Goal: Check status: Check status

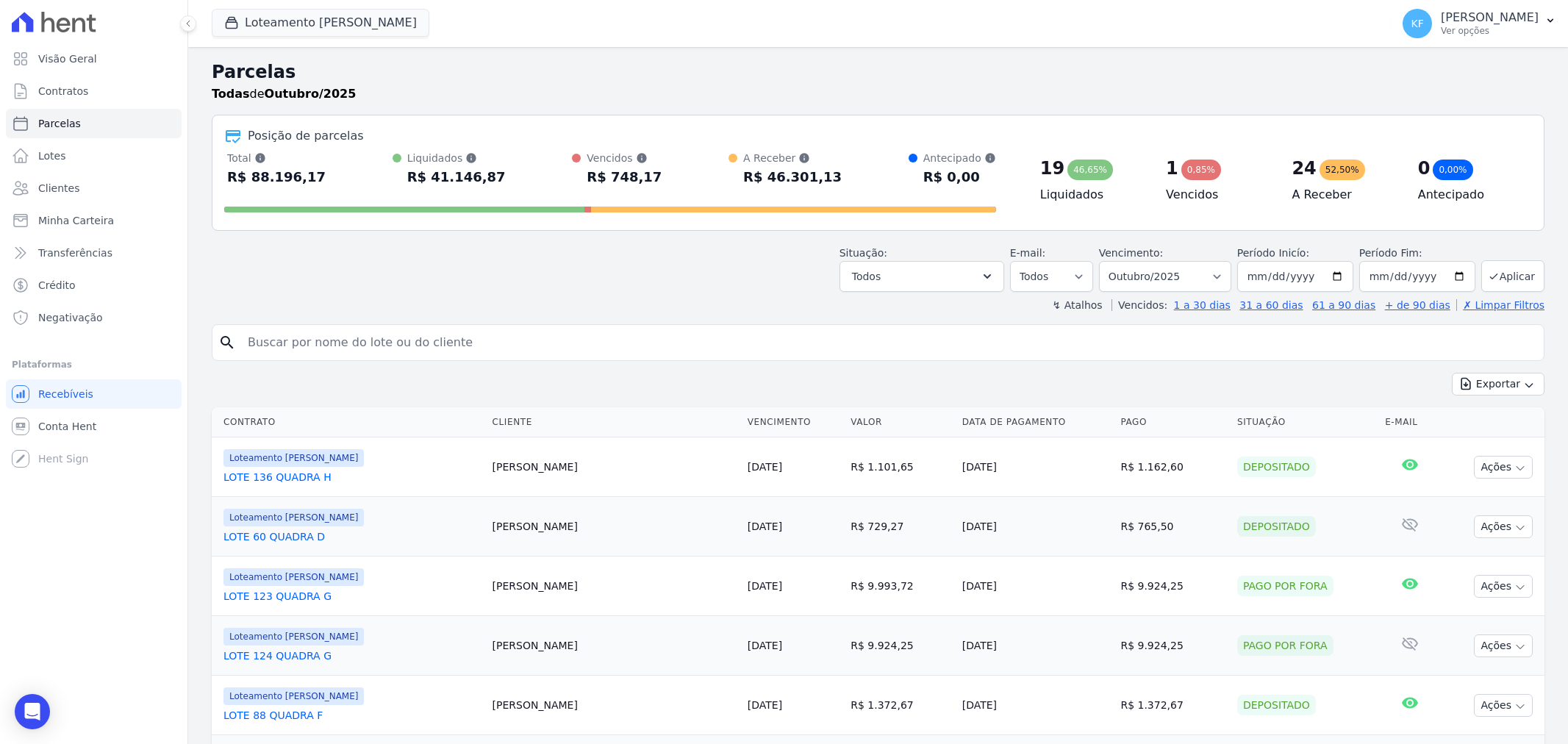
select select
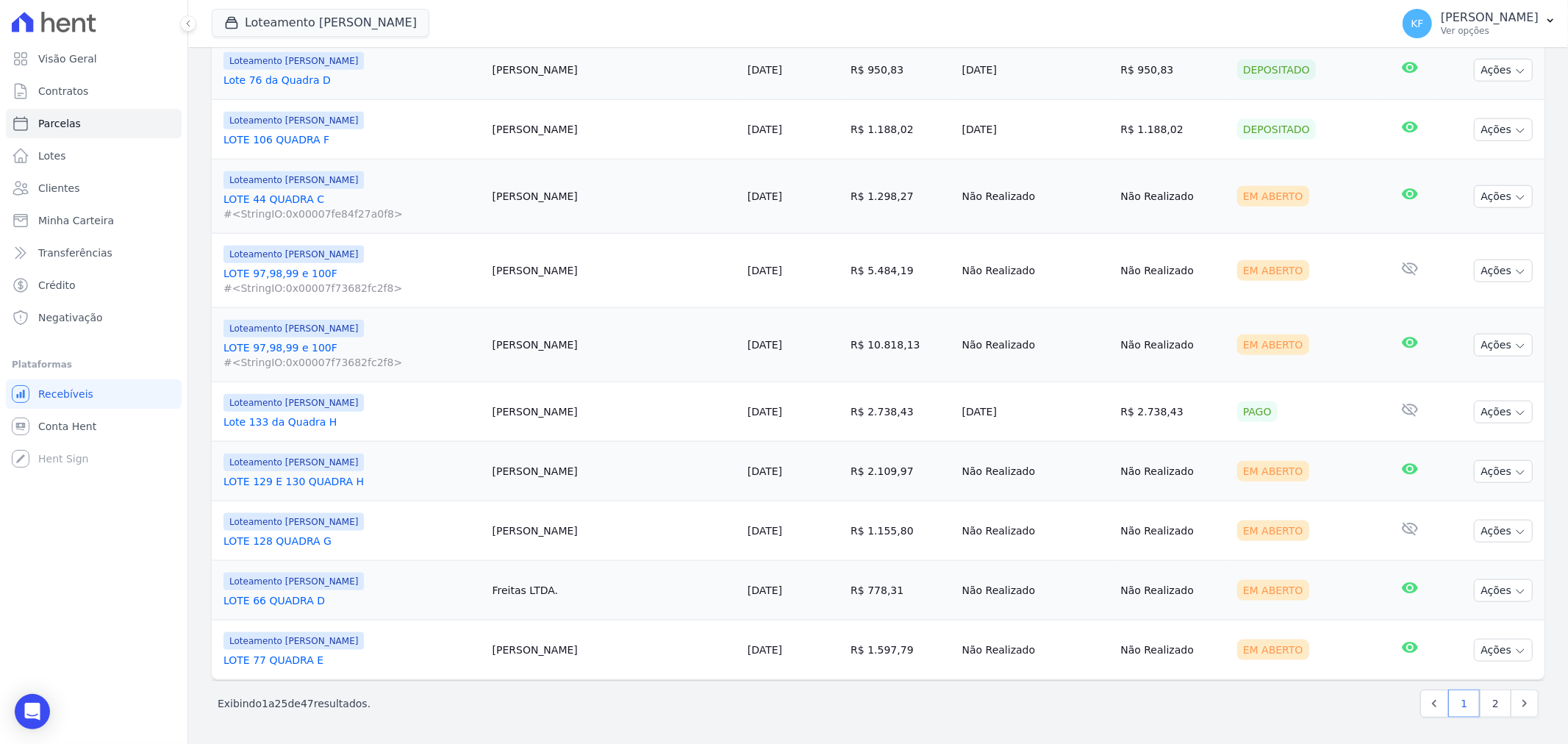
scroll to position [1225, 0]
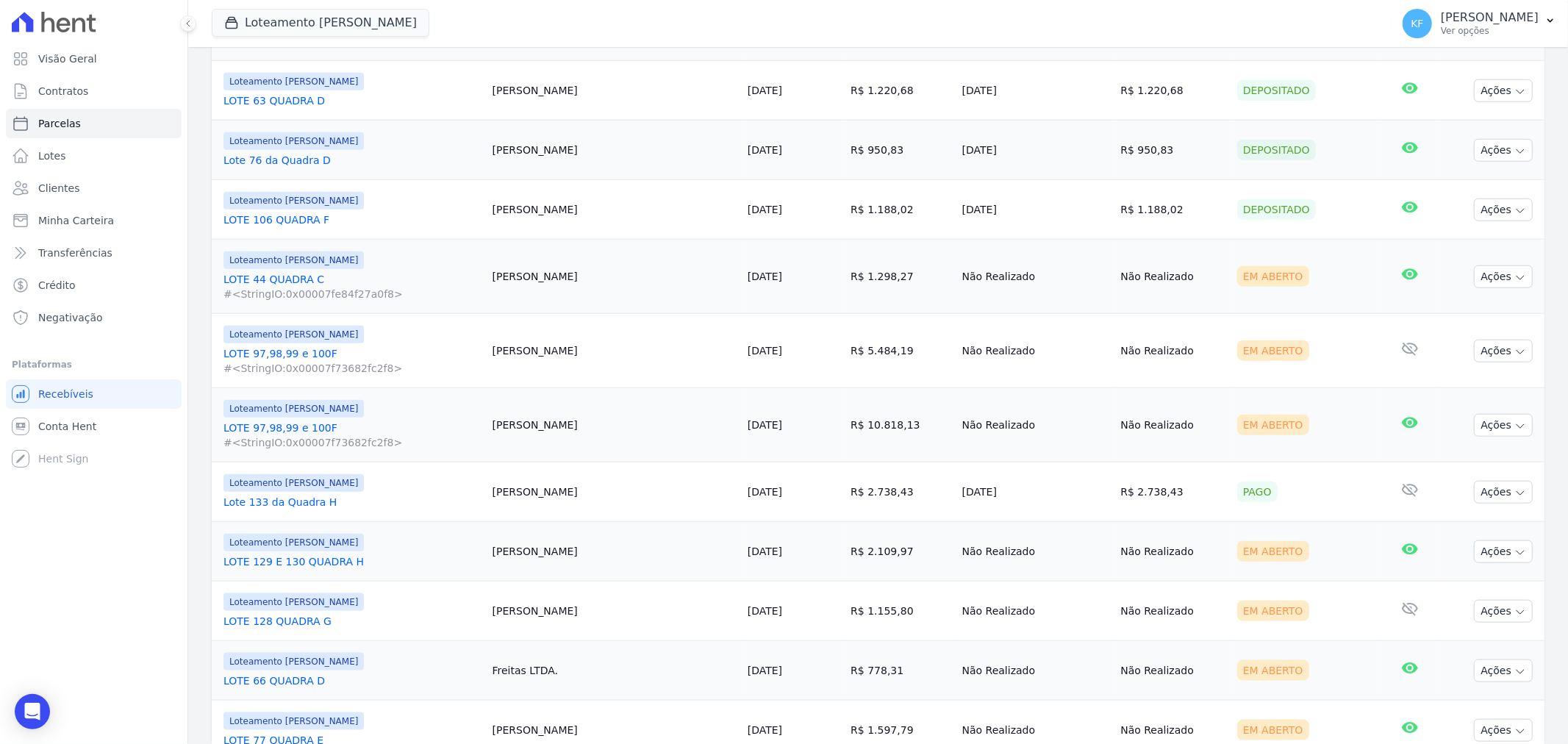
click at [332, 560] on link "LOTE 129 E 130 QUADRA H" at bounding box center [352, 562] width 257 height 15
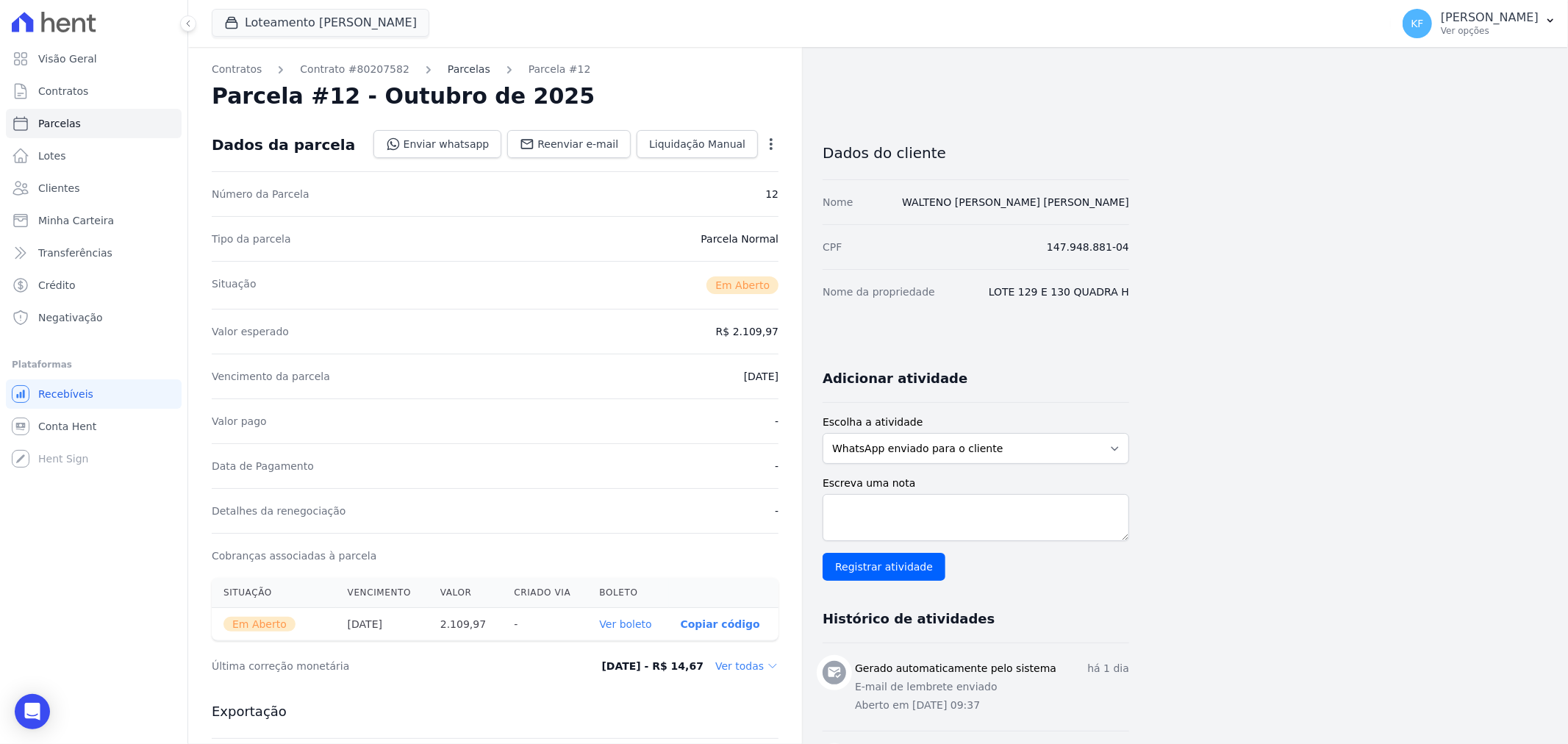
click at [451, 63] on link "Parcelas" at bounding box center [468, 69] width 43 height 16
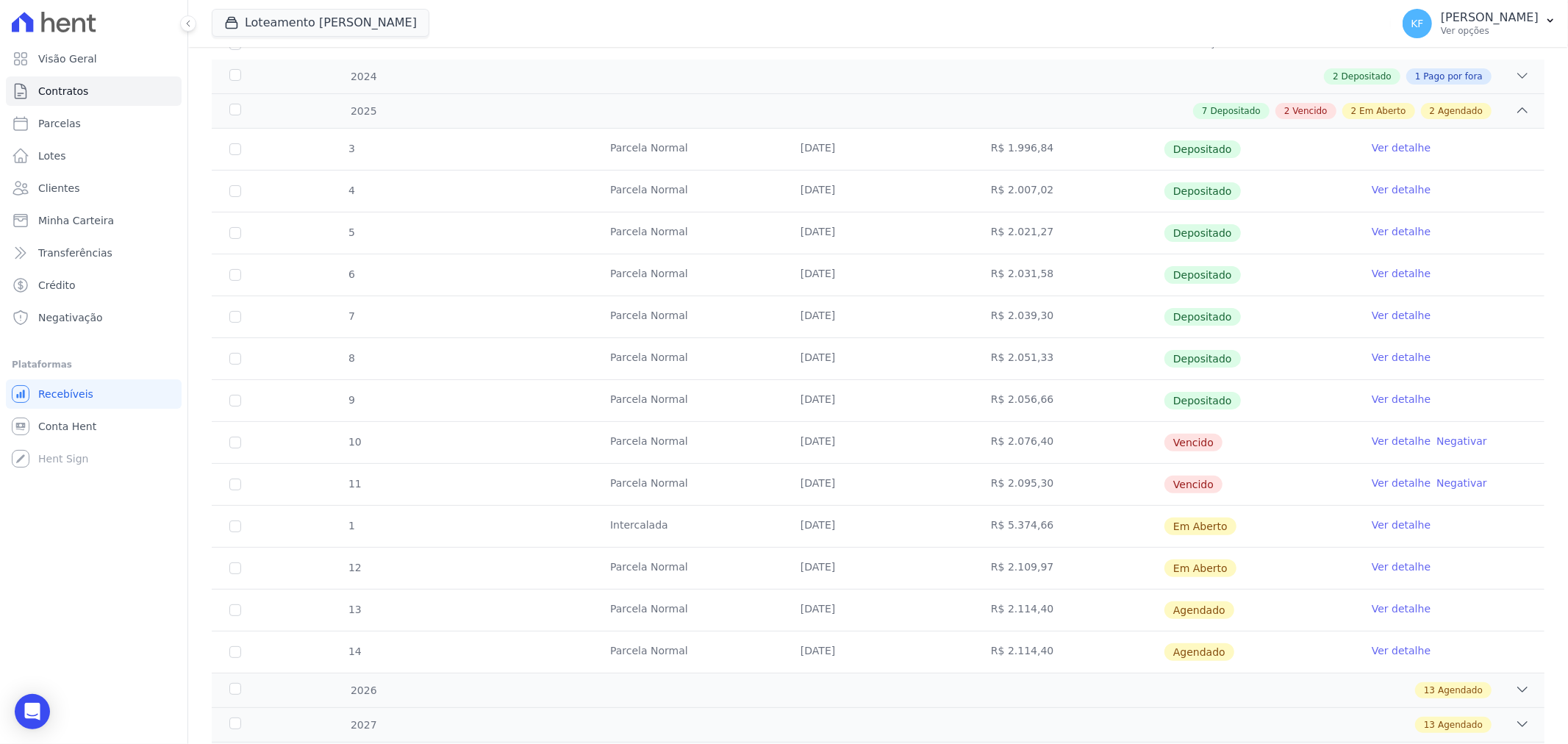
scroll to position [245, 0]
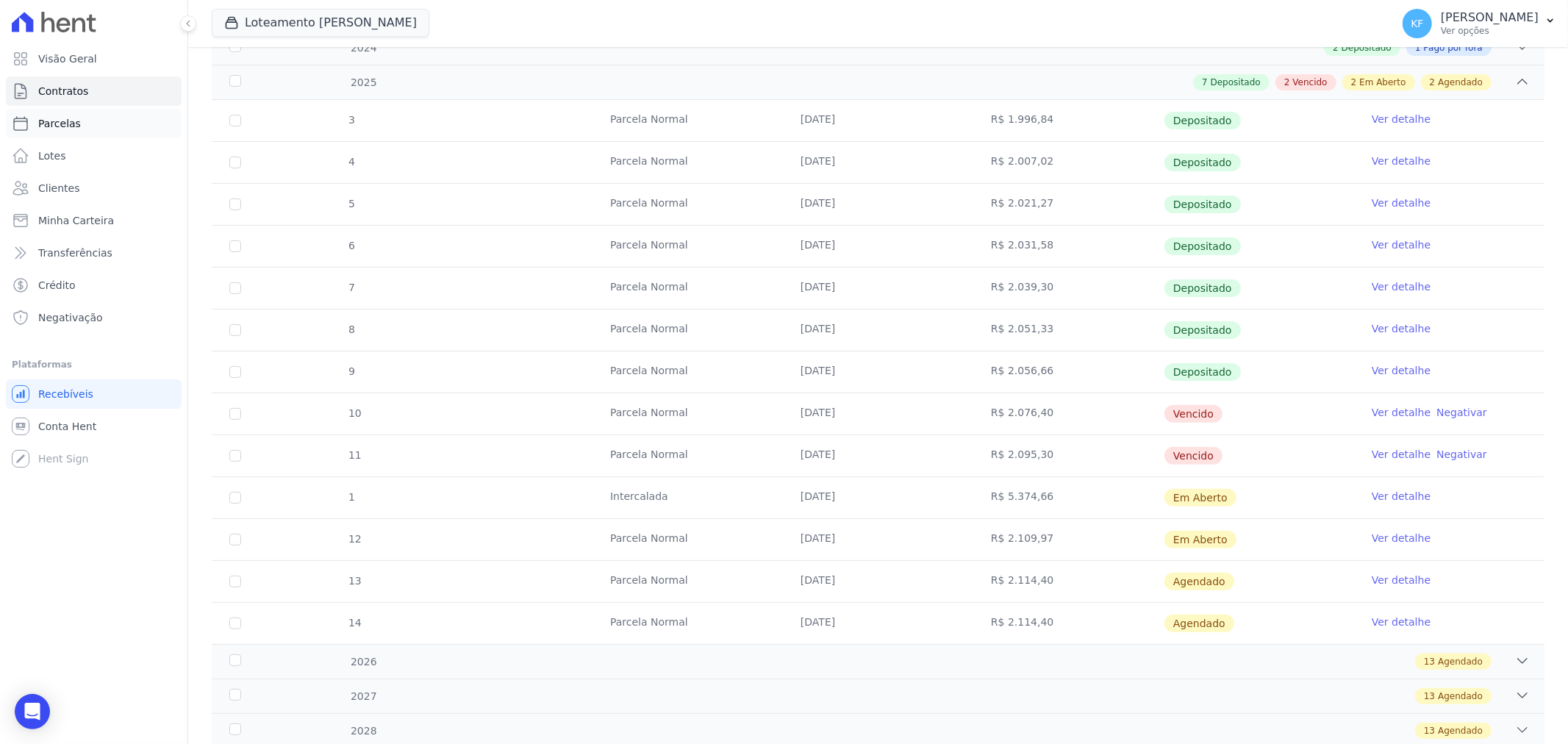
click at [46, 127] on span "Parcelas" at bounding box center [59, 124] width 43 height 15
select select
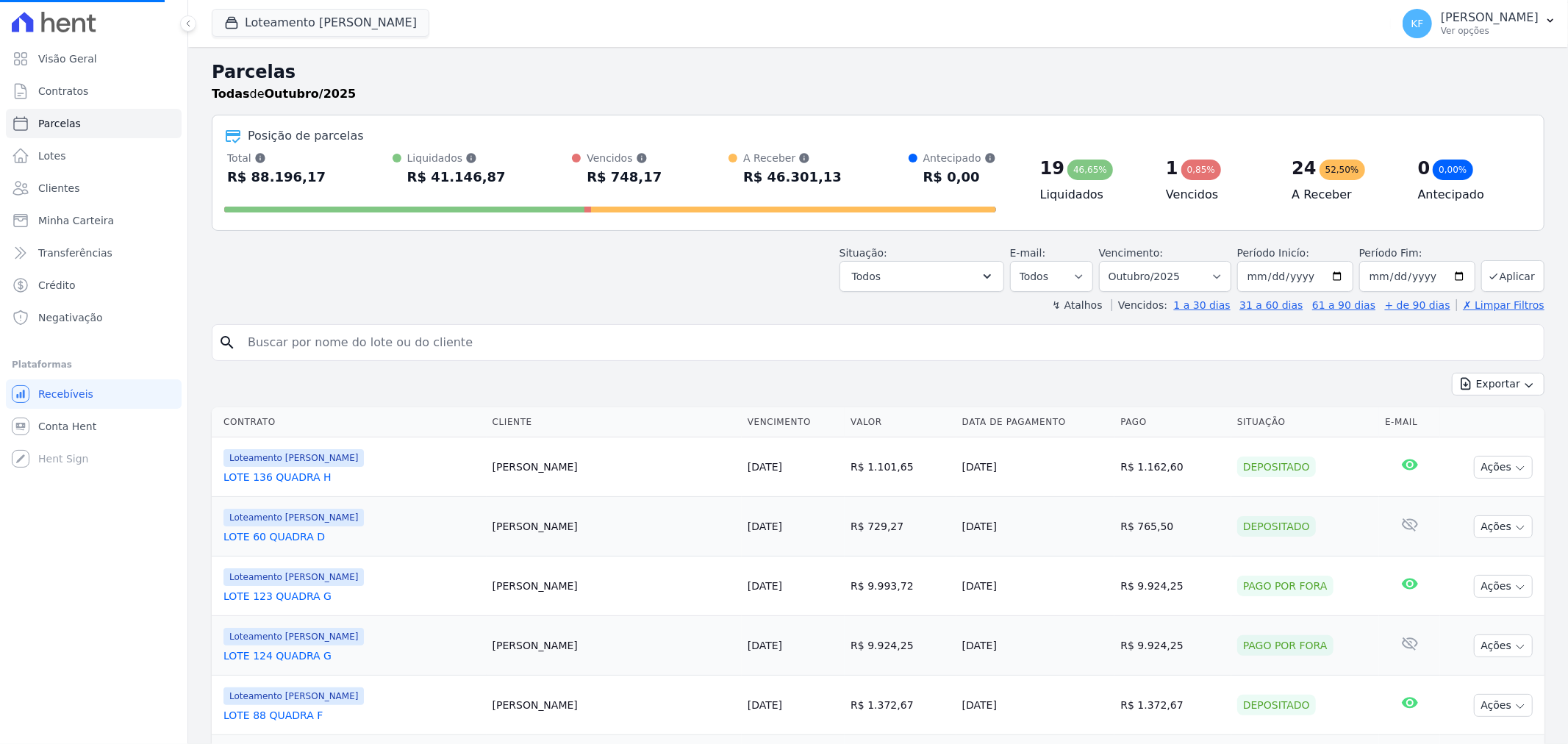
select select
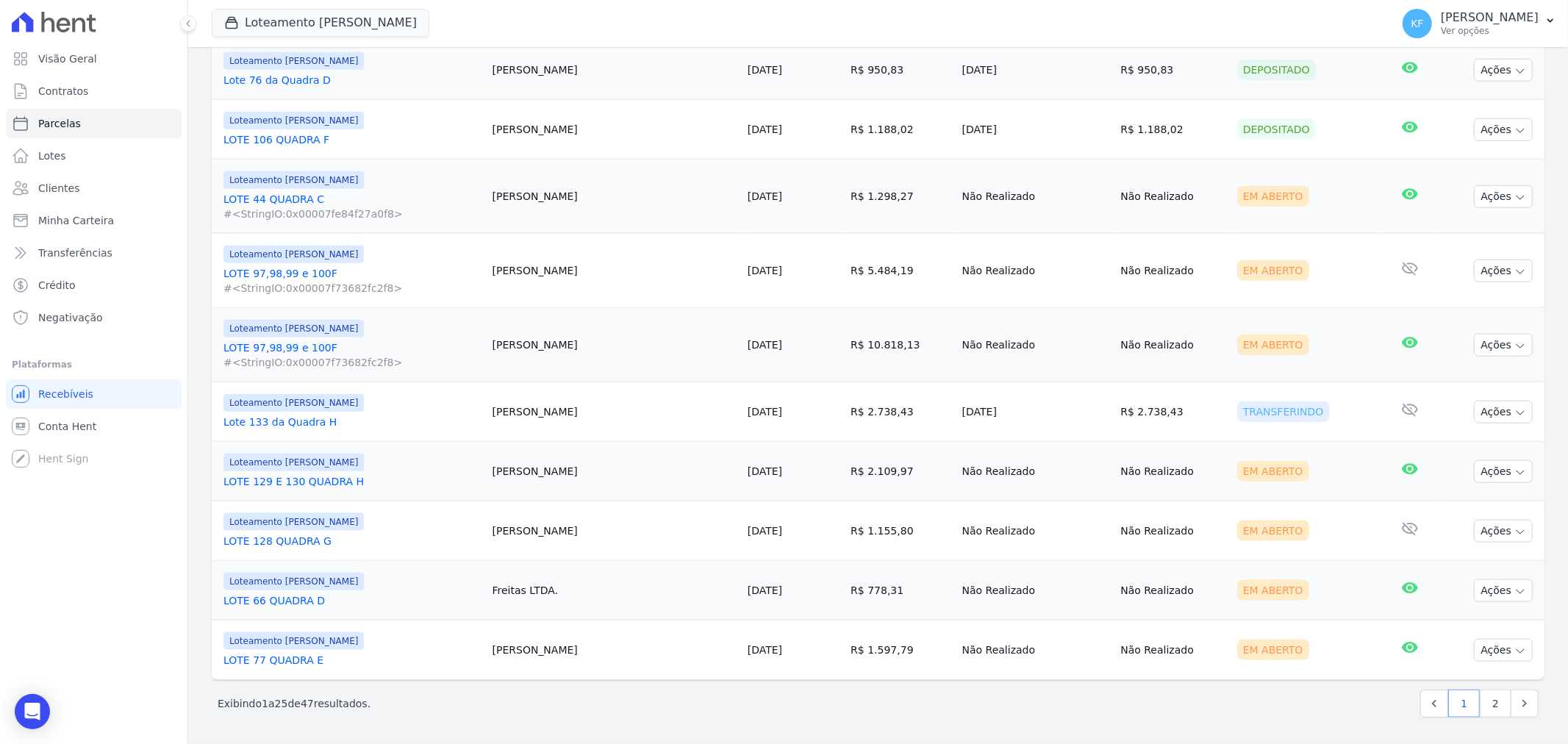
scroll to position [1307, 0]
click at [1480, 695] on link "2" at bounding box center [1496, 703] width 31 height 28
select select
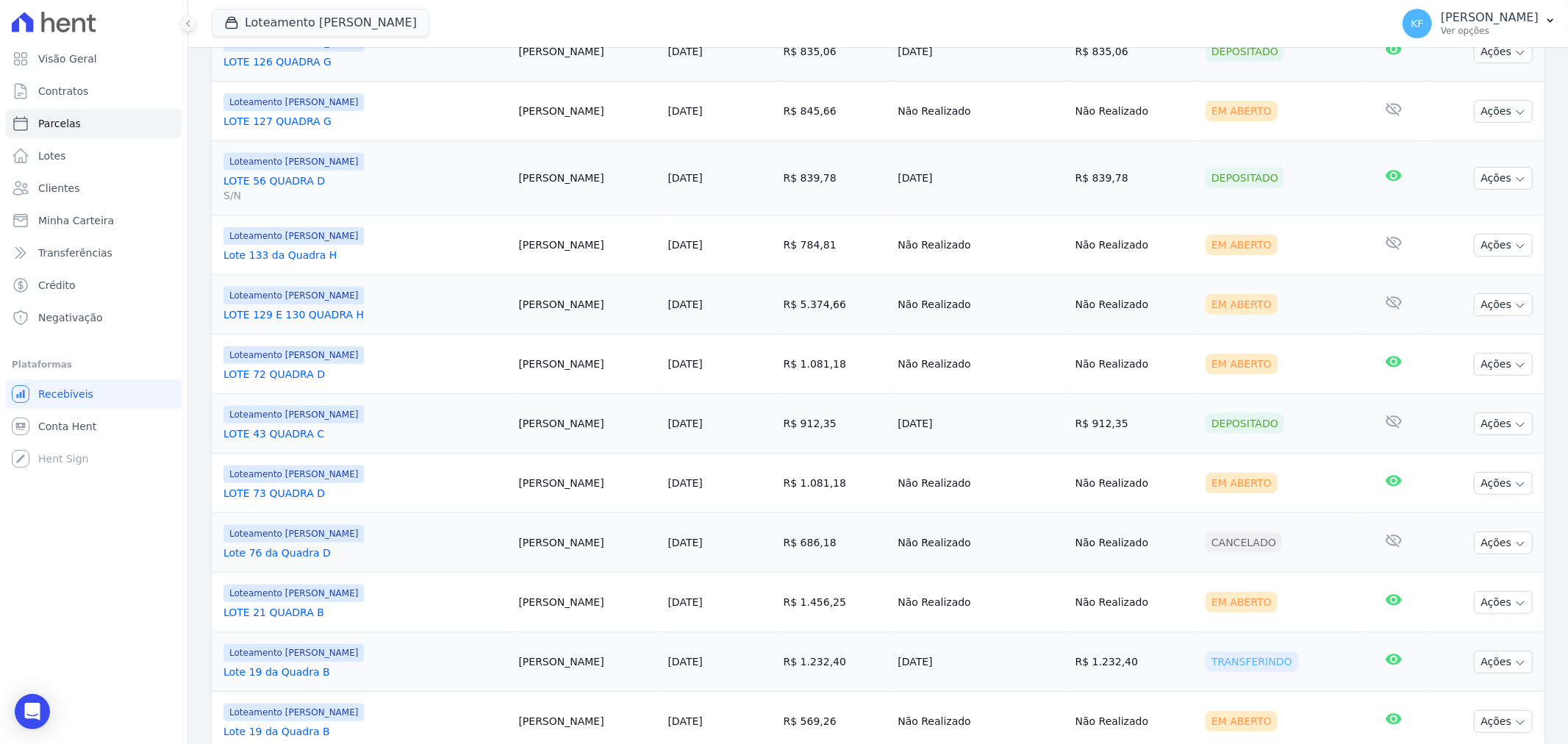
scroll to position [572, 0]
